Goal: Entertainment & Leisure: Consume media (video, audio)

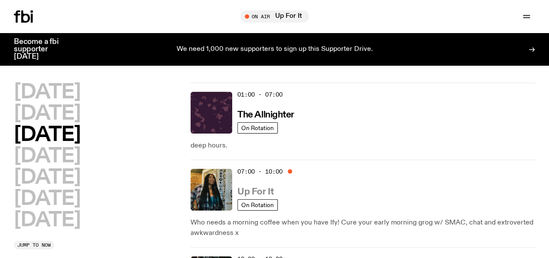
click at [261, 187] on h3 "Up For It" at bounding box center [256, 191] width 36 height 9
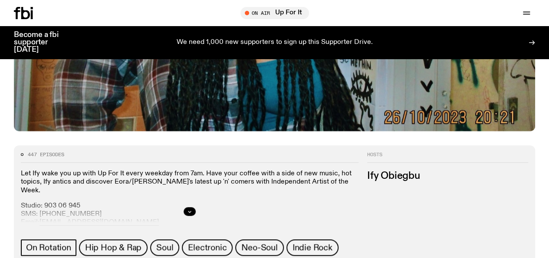
scroll to position [348, 0]
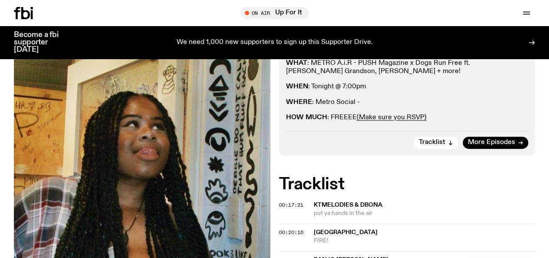
scroll to position [295, 0]
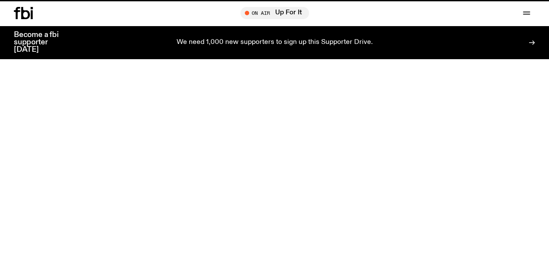
scroll to position [348, 0]
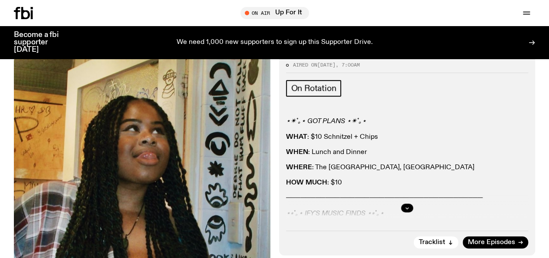
scroll to position [194, 0]
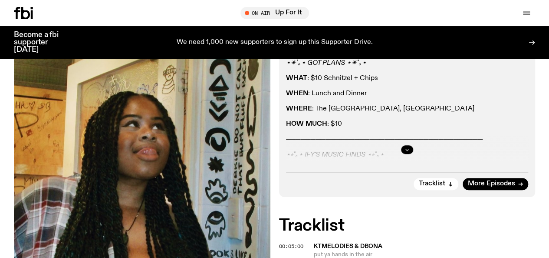
click at [408, 147] on icon "button" at bounding box center [407, 149] width 5 height 5
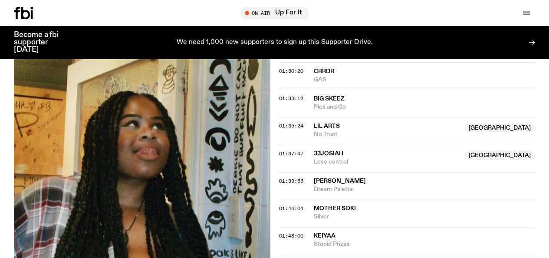
scroll to position [849, 0]
click at [26, 17] on icon at bounding box center [23, 13] width 19 height 12
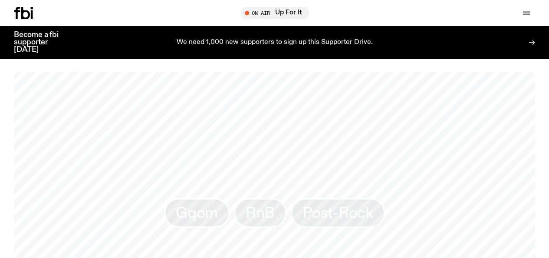
scroll to position [698, 0]
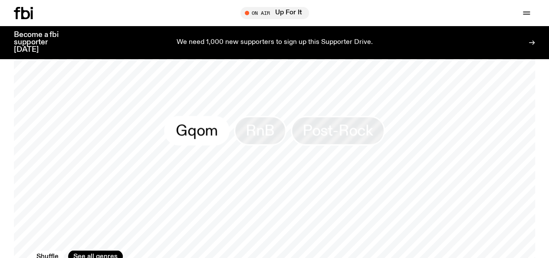
click at [210, 139] on span "Gqom" at bounding box center [197, 130] width 42 height 17
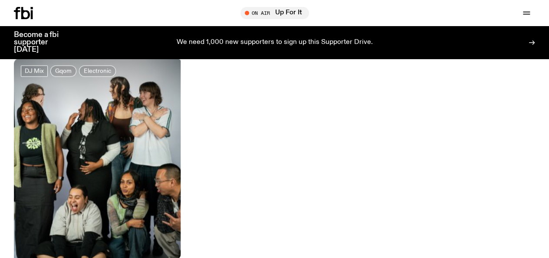
scroll to position [617, 0]
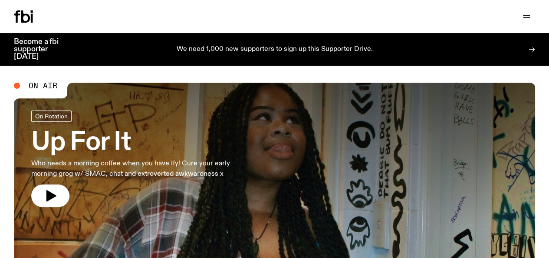
click at [238, 50] on div "We need 1,000 new supporters to sign up this Supporter Drive." at bounding box center [274, 49] width 397 height 22
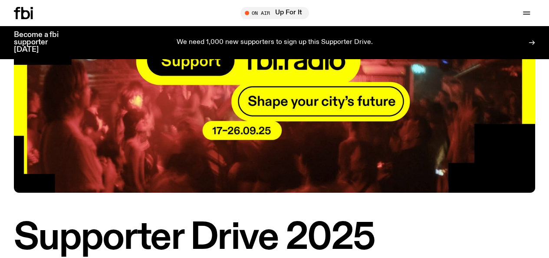
scroll to position [66, 0]
